Goal: Find specific page/section: Find specific page/section

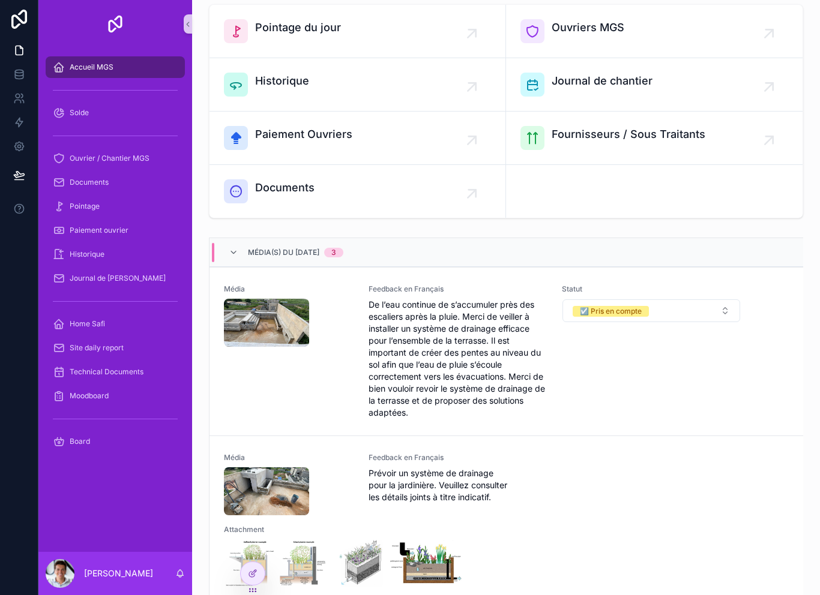
scroll to position [68, 0]
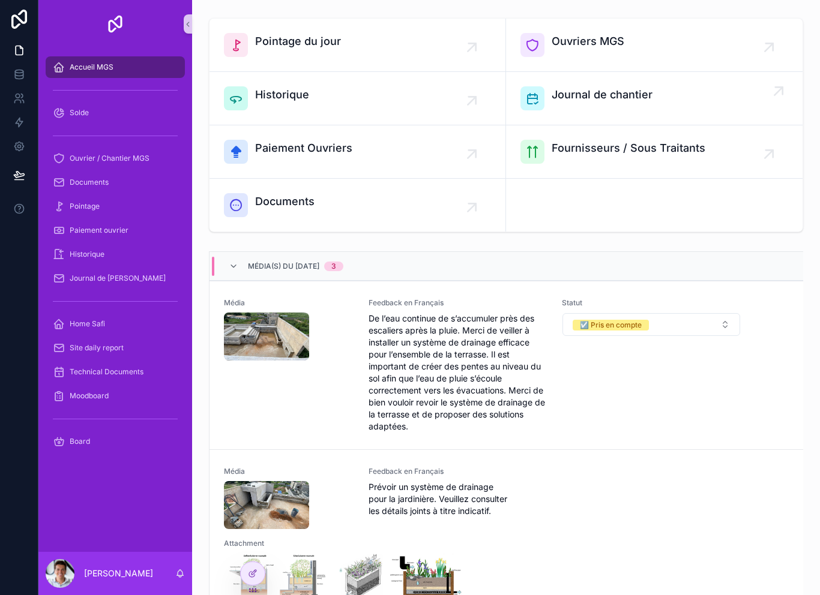
click at [642, 104] on div "Journal de chantier" at bounding box center [601, 98] width 101 height 24
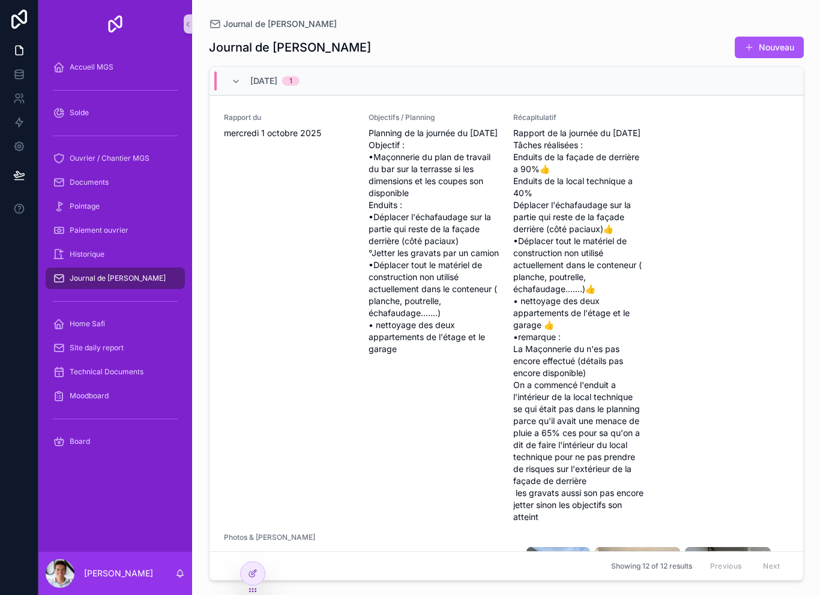
click at [138, 284] on div "Journal de [PERSON_NAME]" at bounding box center [115, 278] width 125 height 19
click at [139, 278] on div "Journal de [PERSON_NAME]" at bounding box center [115, 278] width 125 height 19
click at [135, 281] on span "Journal de [PERSON_NAME]" at bounding box center [118, 279] width 96 height 10
click at [125, 65] on div "Accueil MGS" at bounding box center [115, 67] width 125 height 19
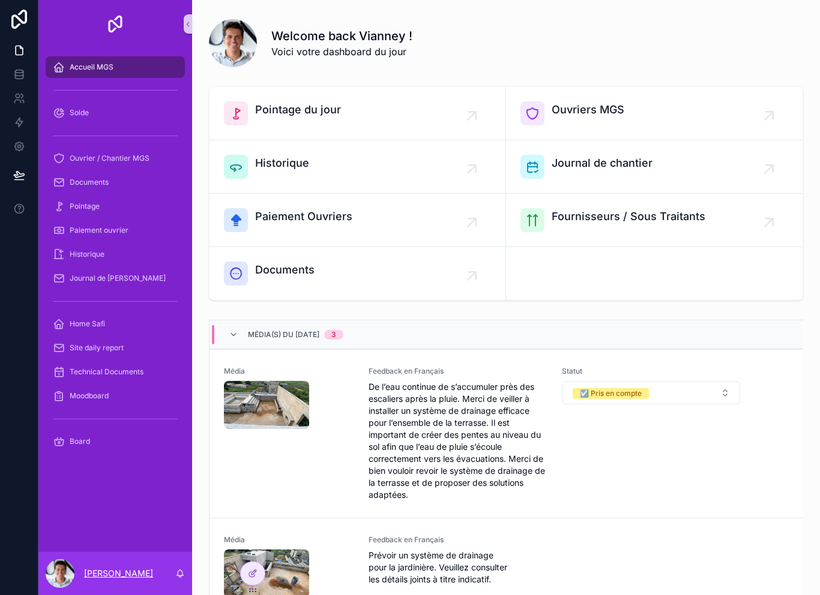
click at [115, 568] on p "[PERSON_NAME]" at bounding box center [118, 574] width 69 height 12
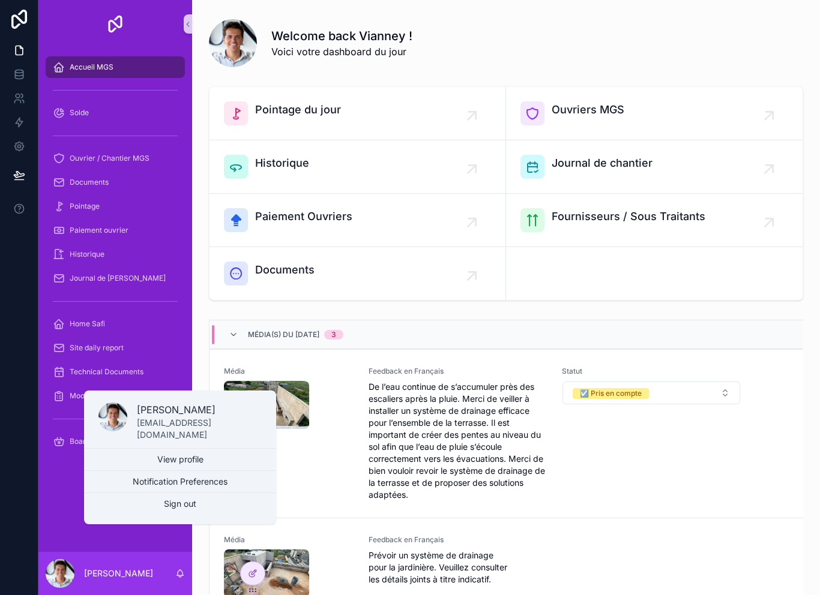
click at [73, 506] on div "Accueil MGS Solde Ouvrier / Chantier MGS Documents Pointage Paiement ouvrier Hi…" at bounding box center [115, 300] width 154 height 504
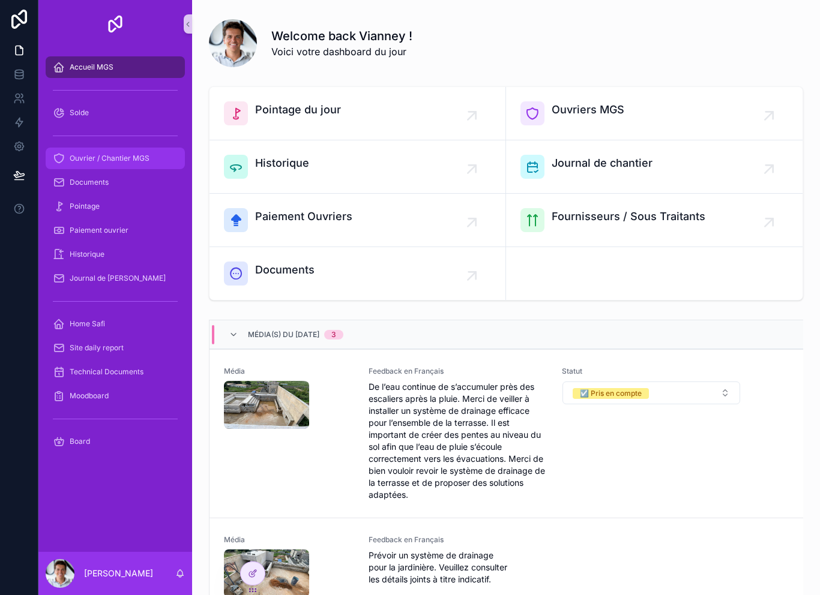
click at [101, 161] on span "Ouvrier / Chantier MGS" at bounding box center [110, 159] width 80 height 10
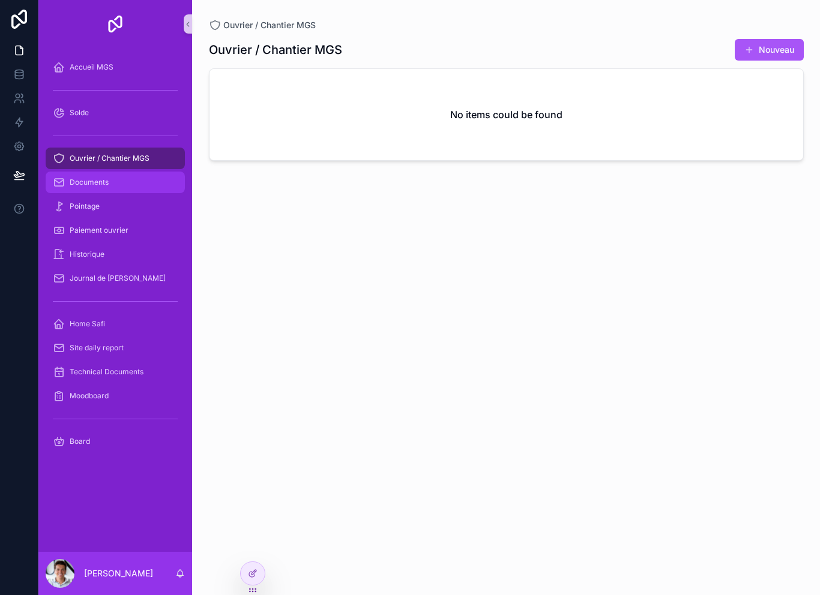
click at [94, 180] on span "Documents" at bounding box center [89, 183] width 39 height 10
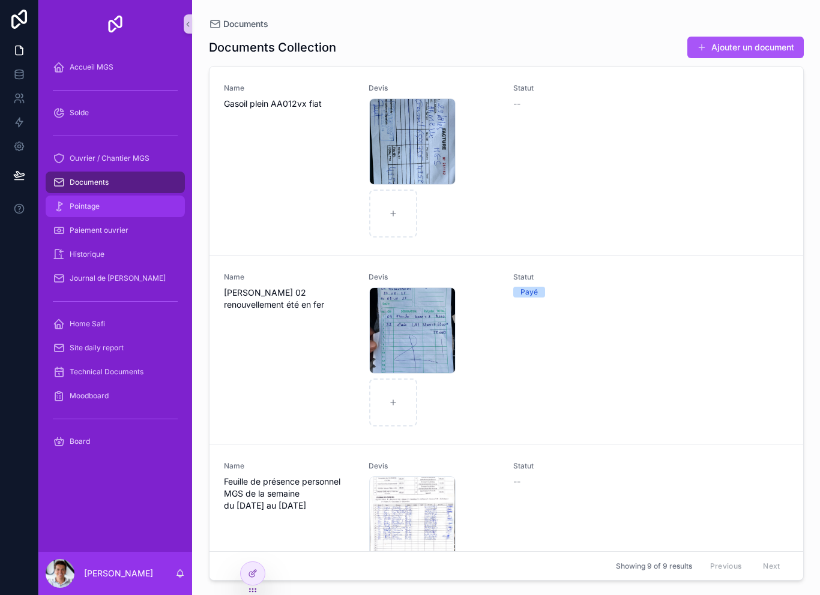
click at [85, 202] on span "Pointage" at bounding box center [85, 207] width 30 height 10
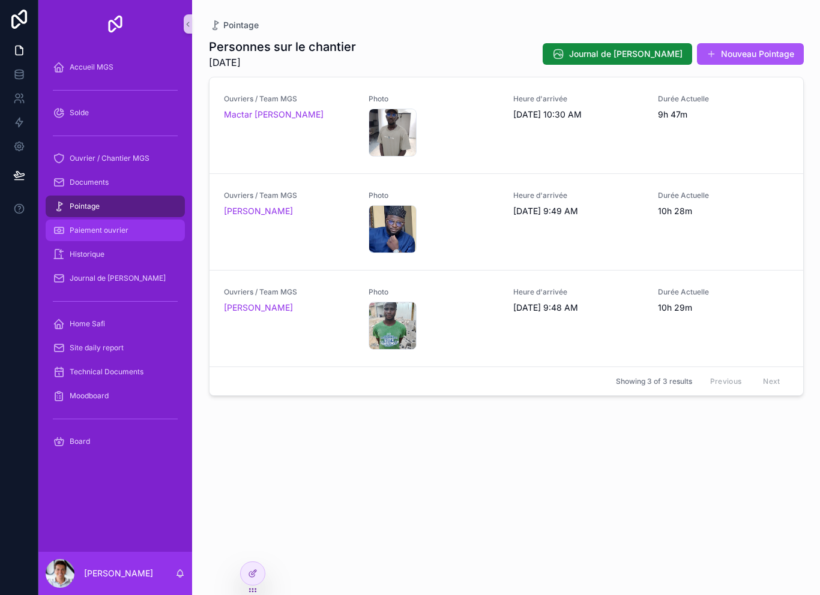
click at [97, 238] on div "Paiement ouvrier" at bounding box center [115, 230] width 125 height 19
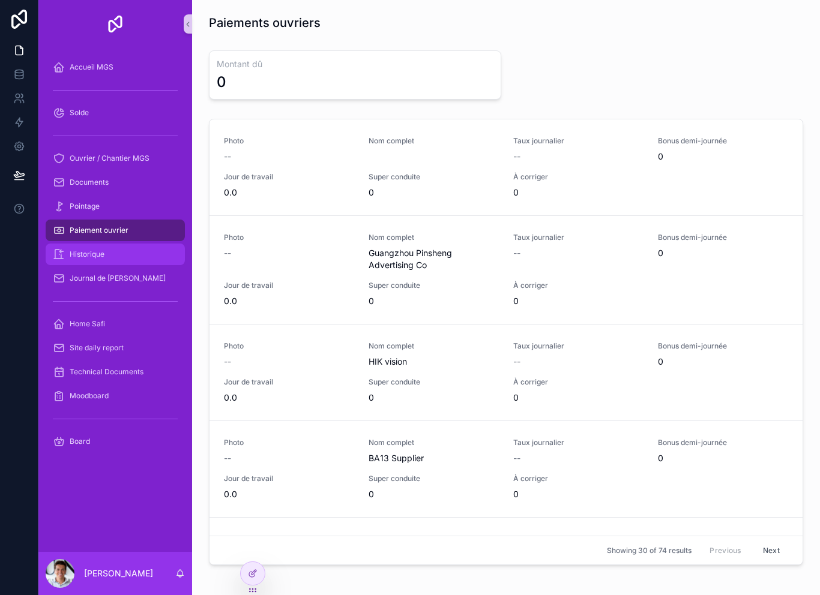
click at [91, 259] on div "Historique" at bounding box center [115, 254] width 125 height 19
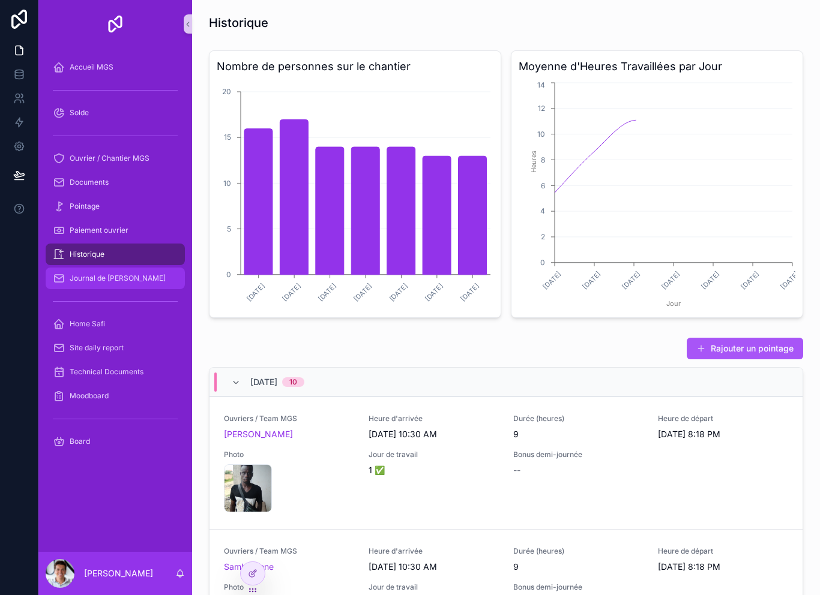
click at [95, 286] on div "Journal de [PERSON_NAME]" at bounding box center [115, 278] width 125 height 19
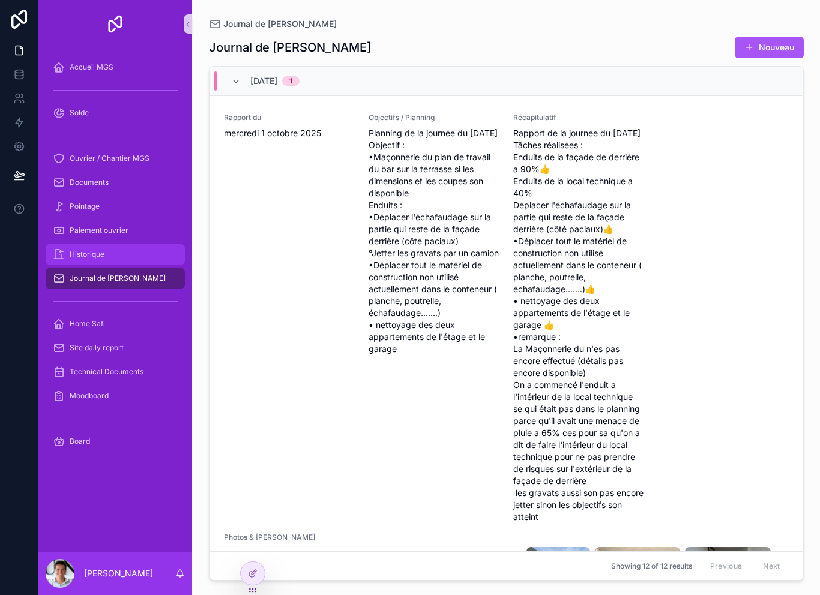
click at [75, 258] on span "Historique" at bounding box center [87, 255] width 35 height 10
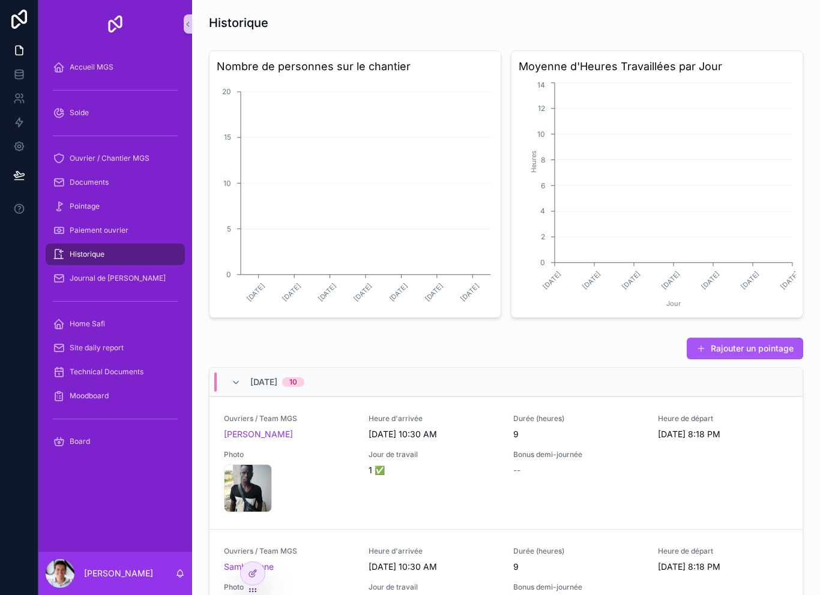
click at [82, 261] on div "Historique" at bounding box center [115, 254] width 125 height 19
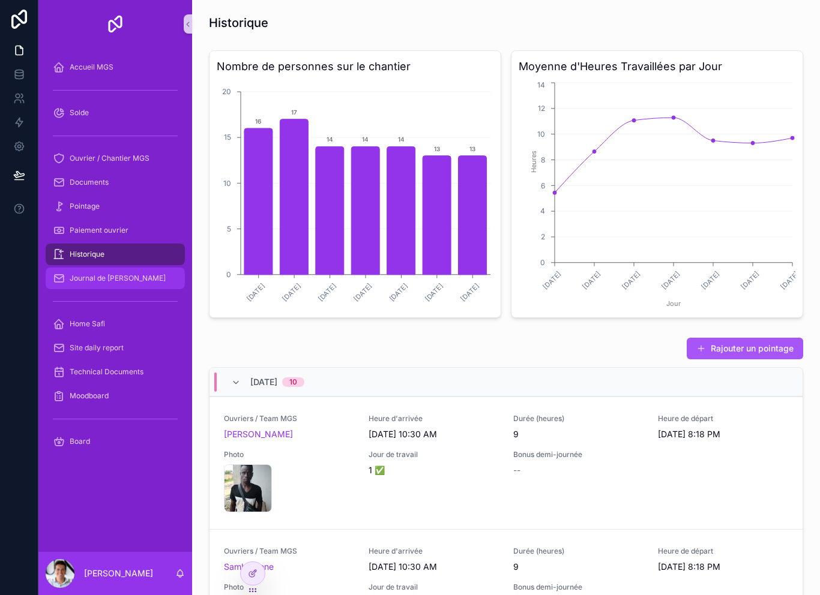
click at [80, 274] on span "Journal de [PERSON_NAME]" at bounding box center [118, 279] width 96 height 10
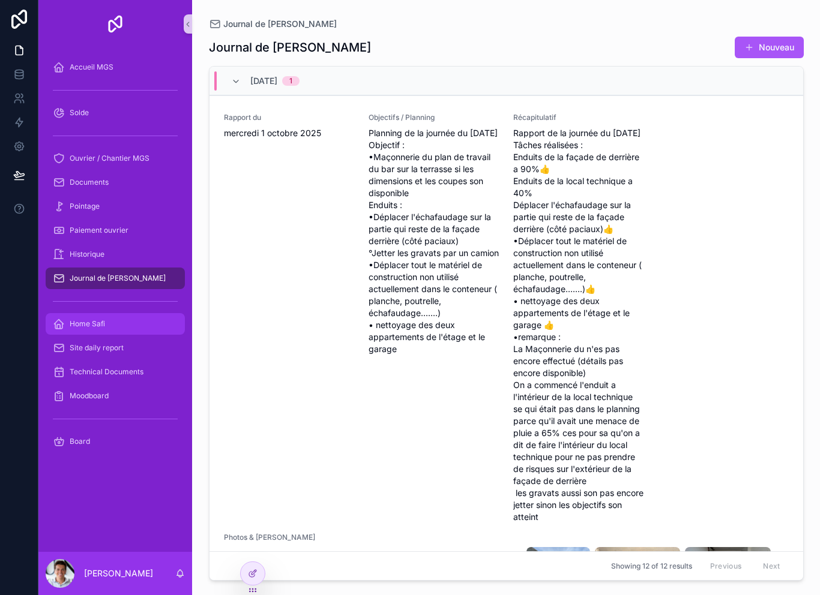
click at [86, 326] on span "Home Safi" at bounding box center [87, 324] width 35 height 10
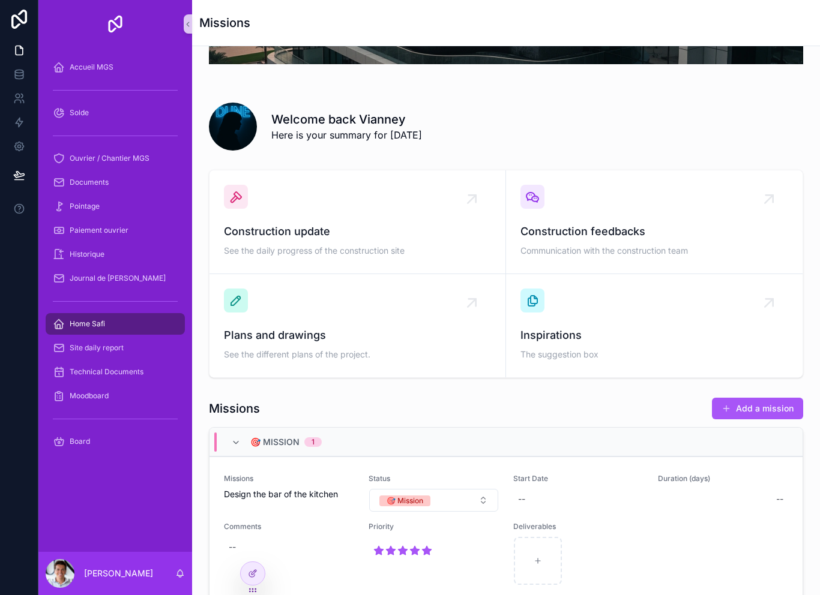
scroll to position [158, 0]
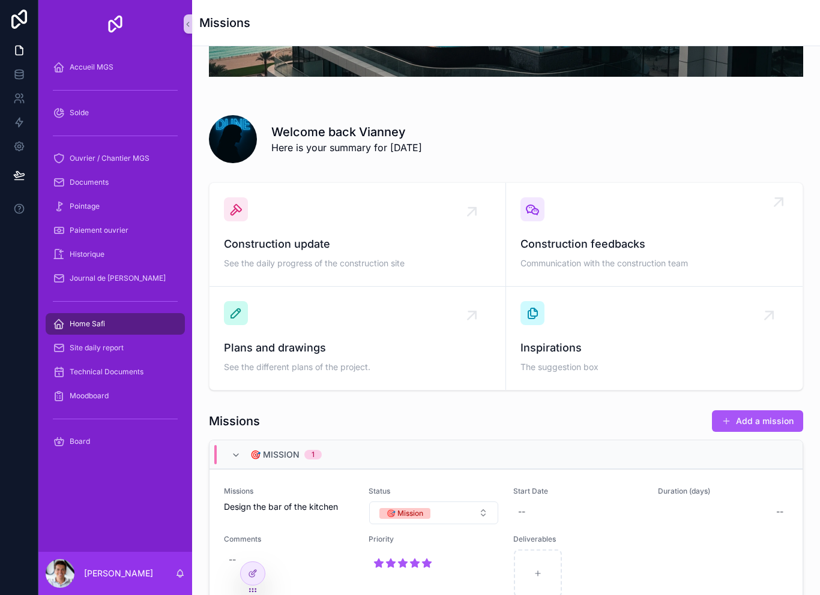
click at [731, 241] on span "Construction feedbacks" at bounding box center [654, 244] width 268 height 17
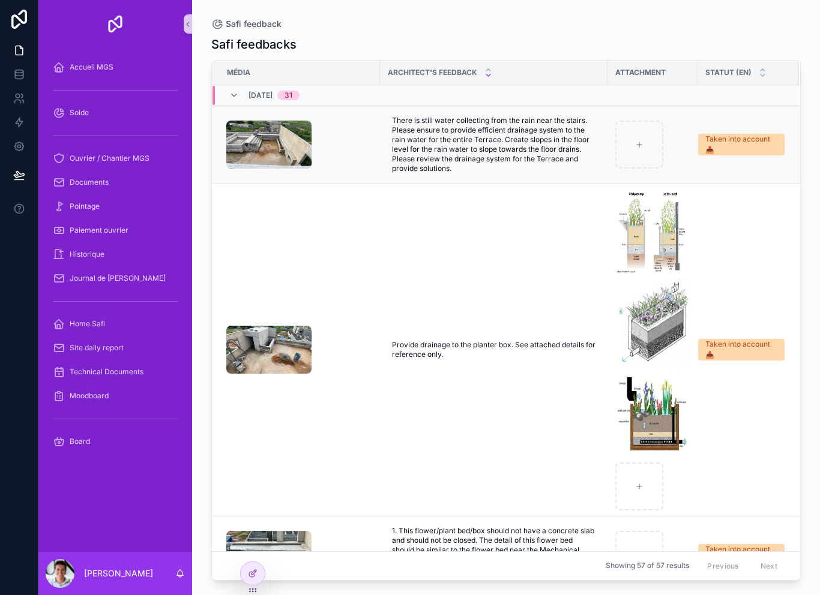
click at [352, 154] on div "scrollable content" at bounding box center [299, 145] width 146 height 48
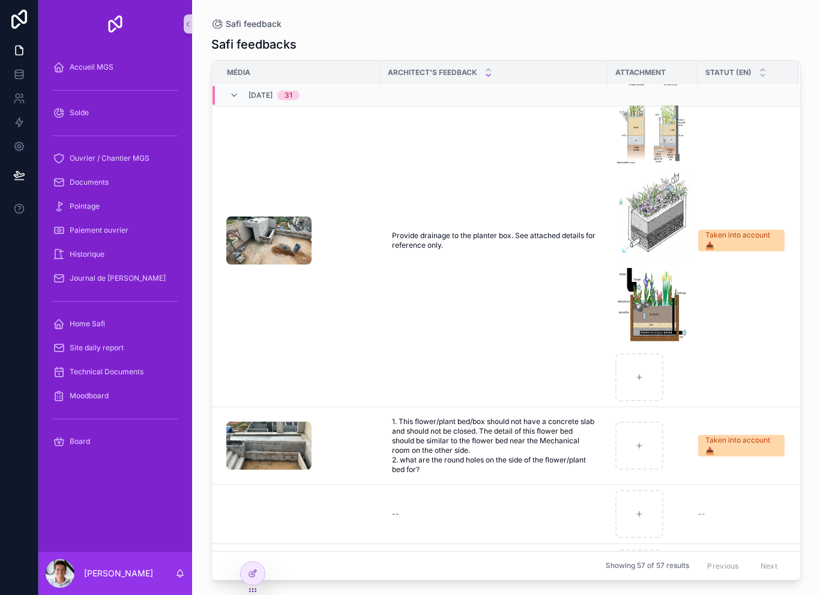
scroll to position [111, 0]
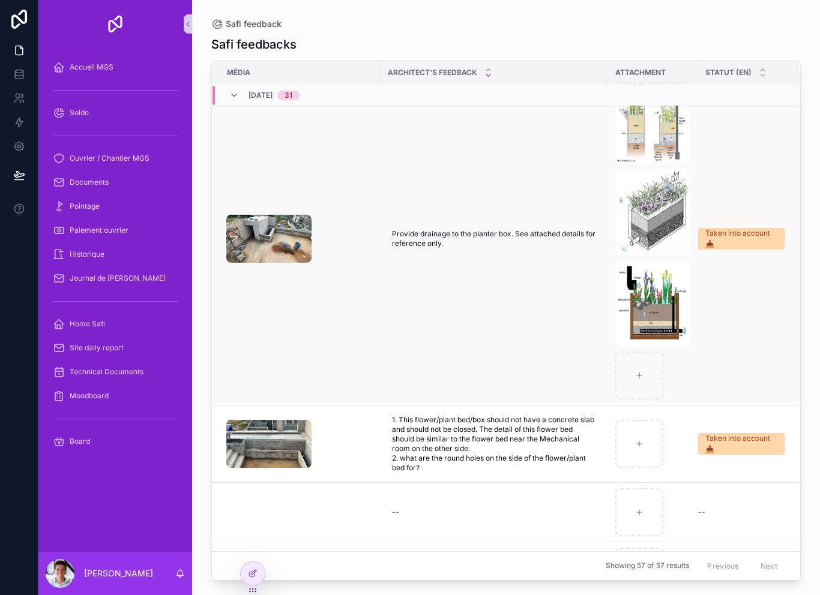
click at [337, 333] on td "scrollable content" at bounding box center [296, 239] width 168 height 333
click at [323, 328] on td "scrollable content" at bounding box center [296, 239] width 168 height 333
click at [289, 175] on td "scrollable content" at bounding box center [296, 239] width 168 height 333
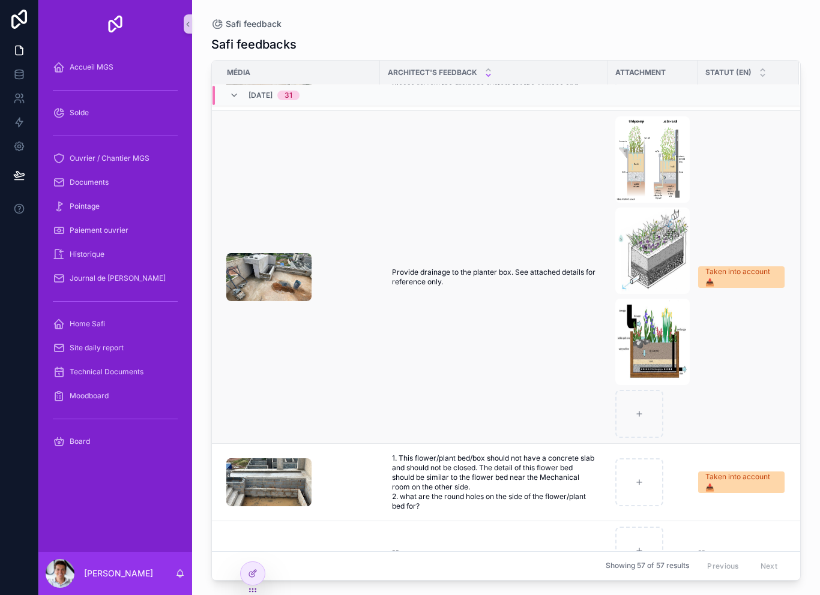
click at [404, 189] on td "Provide drainage to the planter box. See attached details for reference only. P…" at bounding box center [493, 277] width 227 height 333
click at [361, 220] on td "scrollable content" at bounding box center [296, 277] width 168 height 333
click at [355, 295] on div "scrollable content" at bounding box center [299, 277] width 146 height 48
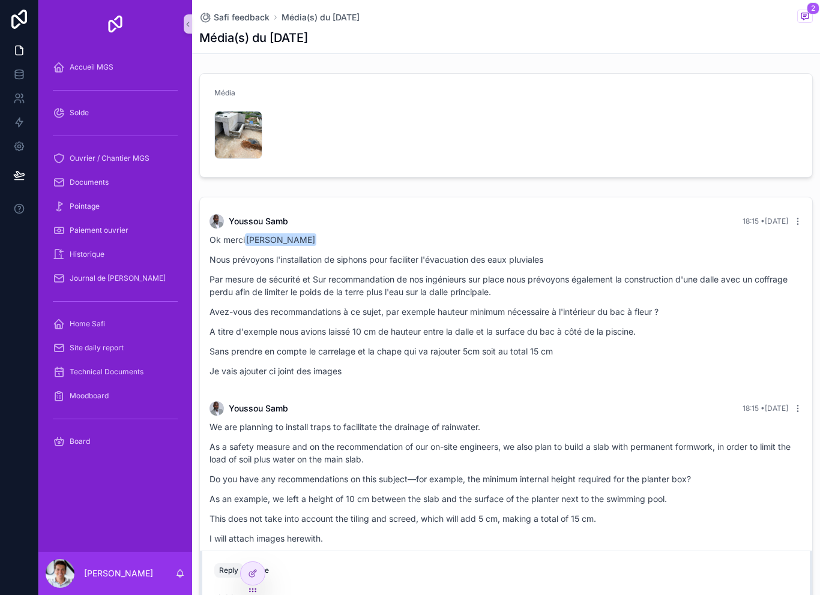
click at [812, 81] on div "Média" at bounding box center [505, 125] width 613 height 104
click at [485, 140] on form "Média" at bounding box center [506, 125] width 612 height 103
click at [260, 571] on div at bounding box center [253, 573] width 24 height 23
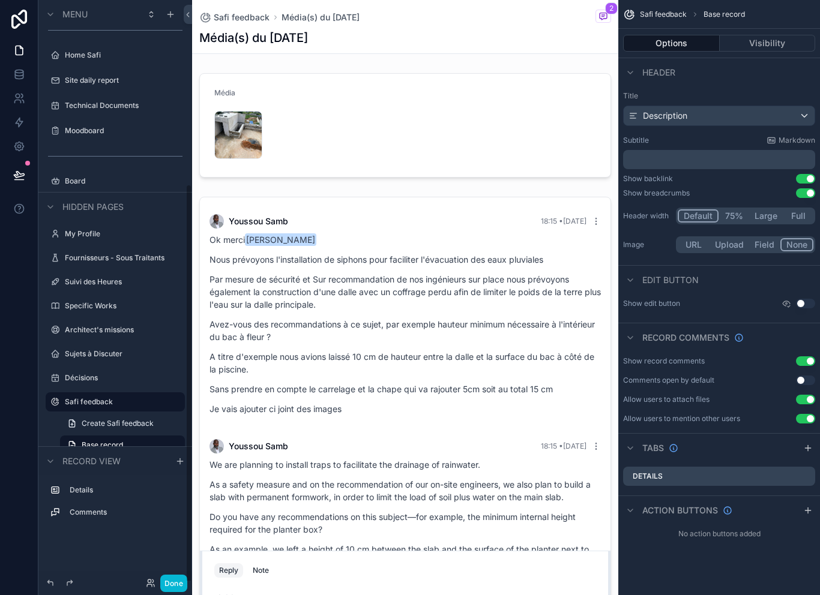
scroll to position [67, 0]
click at [463, 88] on div "scrollable content" at bounding box center [405, 125] width 426 height 114
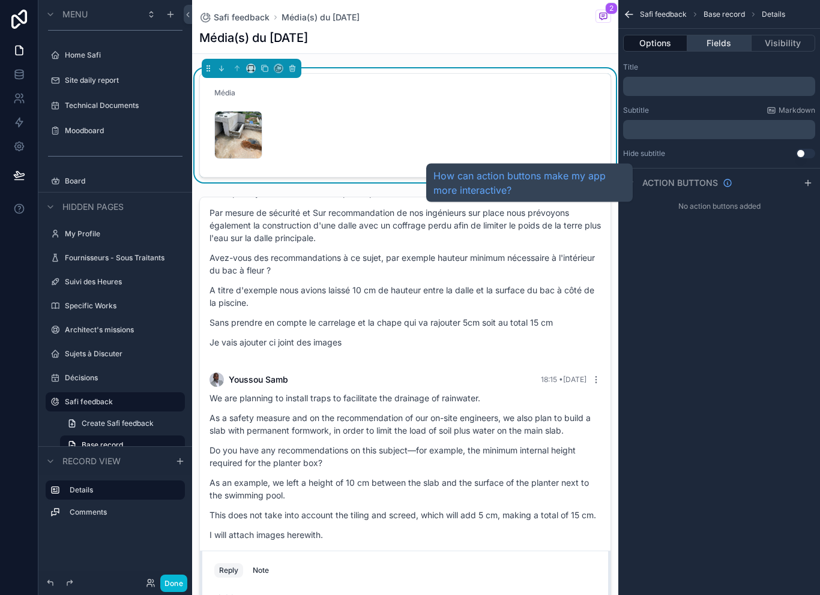
click at [721, 35] on button "Fields" at bounding box center [719, 43] width 64 height 17
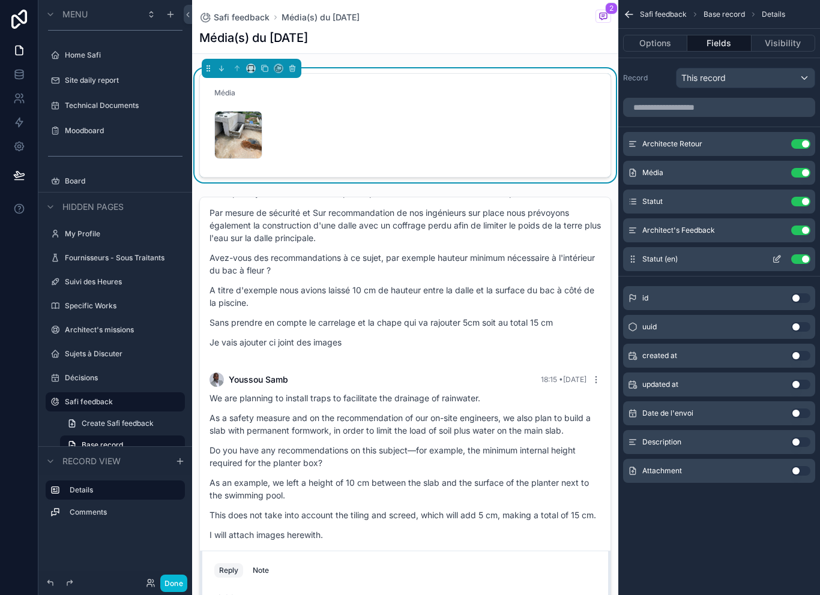
click at [773, 257] on icon "scrollable content" at bounding box center [775, 259] width 5 height 5
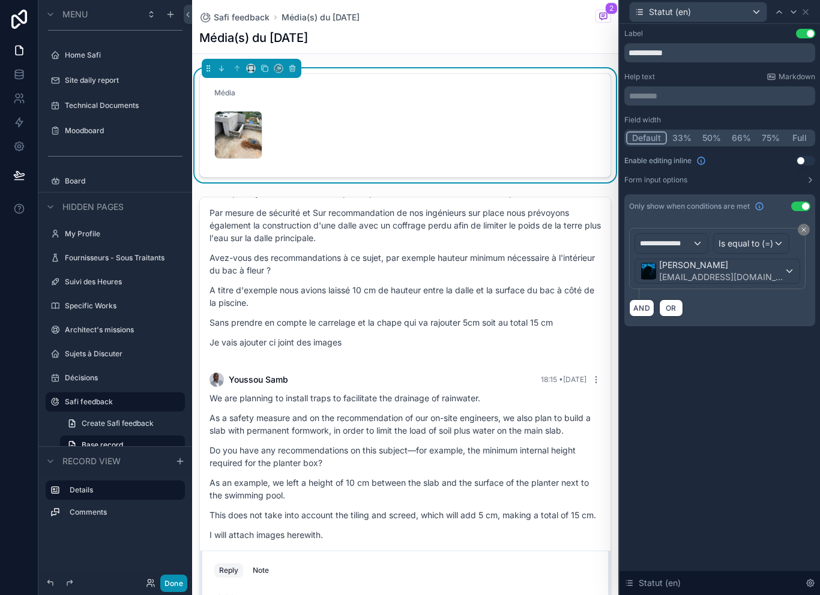
click at [185, 590] on button "Done" at bounding box center [173, 583] width 27 height 17
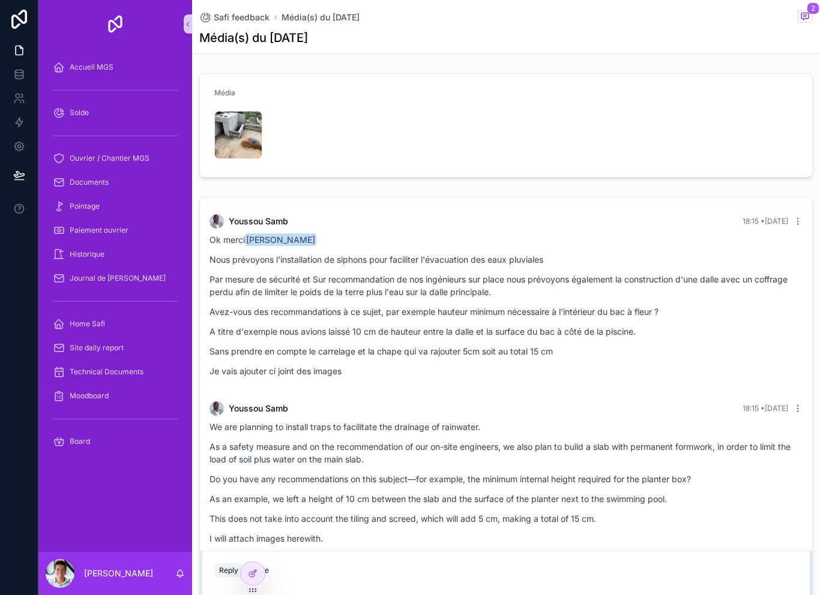
scroll to position [4, 0]
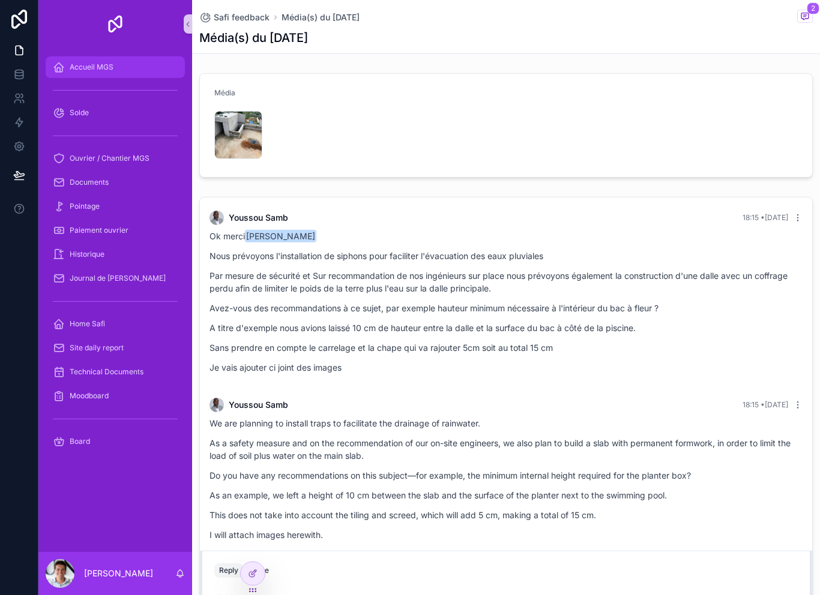
click at [124, 58] on div "Accueil MGS" at bounding box center [115, 67] width 125 height 19
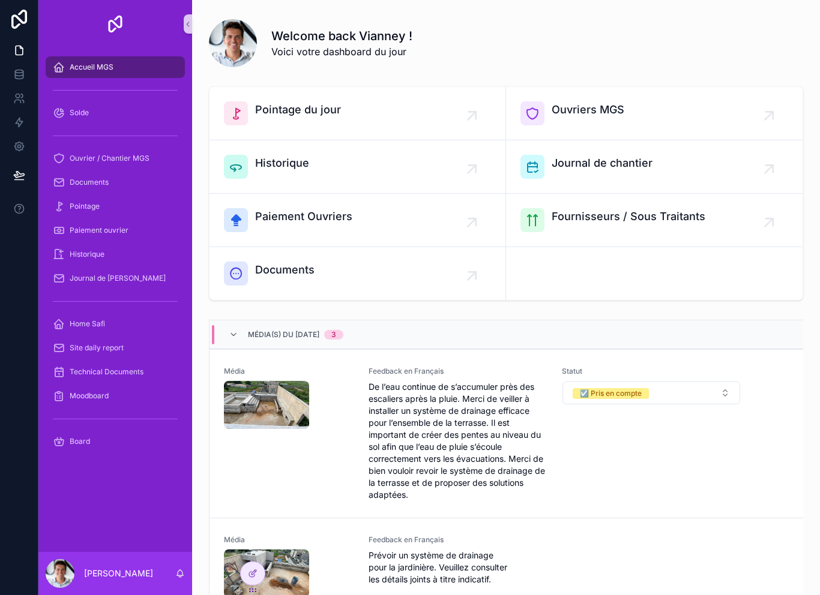
click at [116, 58] on div "Accueil MGS" at bounding box center [115, 67] width 125 height 19
click at [257, 545] on icon at bounding box center [253, 548] width 10 height 10
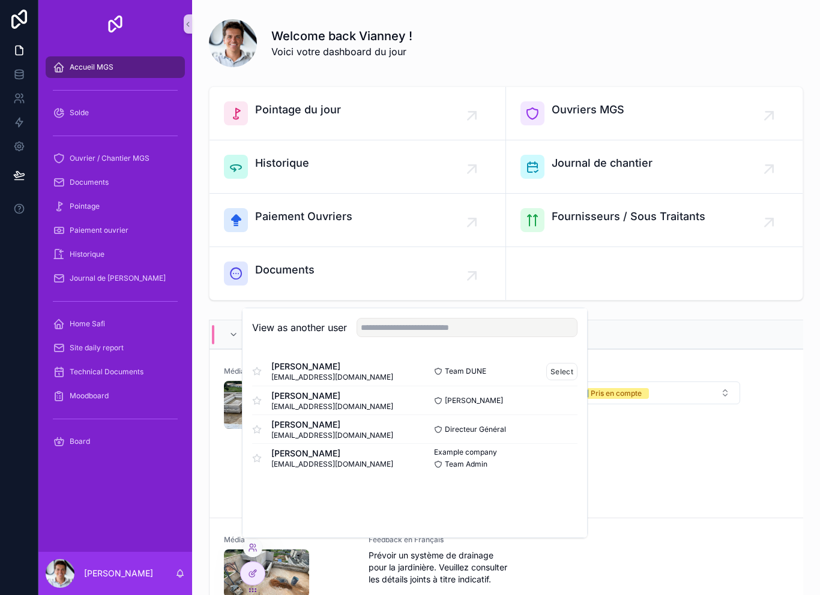
click at [315, 370] on span "[PERSON_NAME]" at bounding box center [332, 367] width 122 height 12
click at [578, 371] on div "[PERSON_NAME] [PERSON_NAME][EMAIL_ADDRESS][DOMAIN_NAME] Team DUNE Select [PERSO…" at bounding box center [414, 414] width 344 height 134
click at [564, 374] on button "Select" at bounding box center [561, 371] width 31 height 17
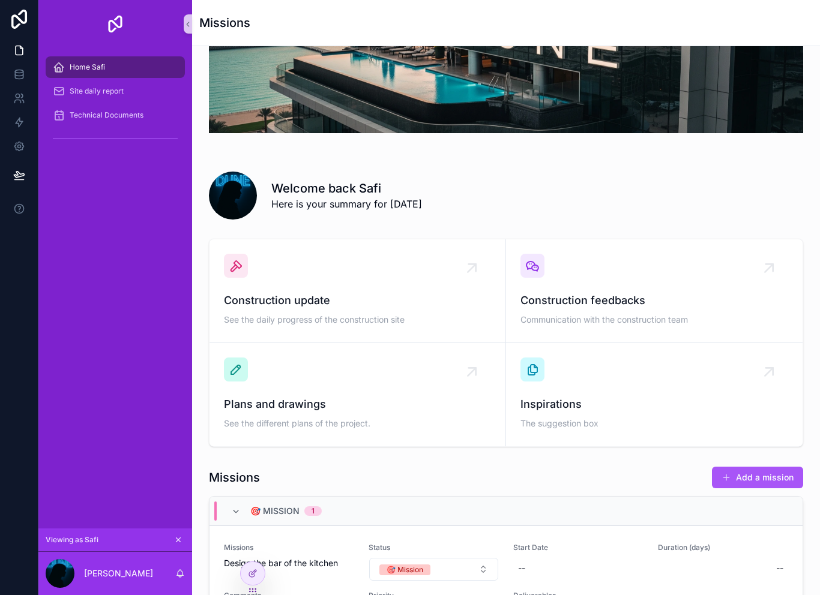
scroll to position [110, 0]
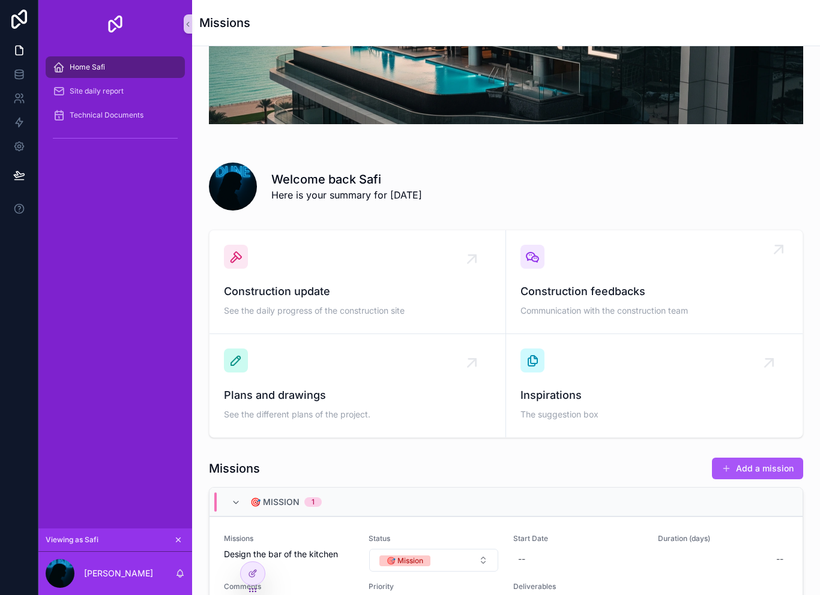
click at [615, 283] on span "Construction feedbacks" at bounding box center [654, 291] width 268 height 17
